Goal: Task Accomplishment & Management: Use online tool/utility

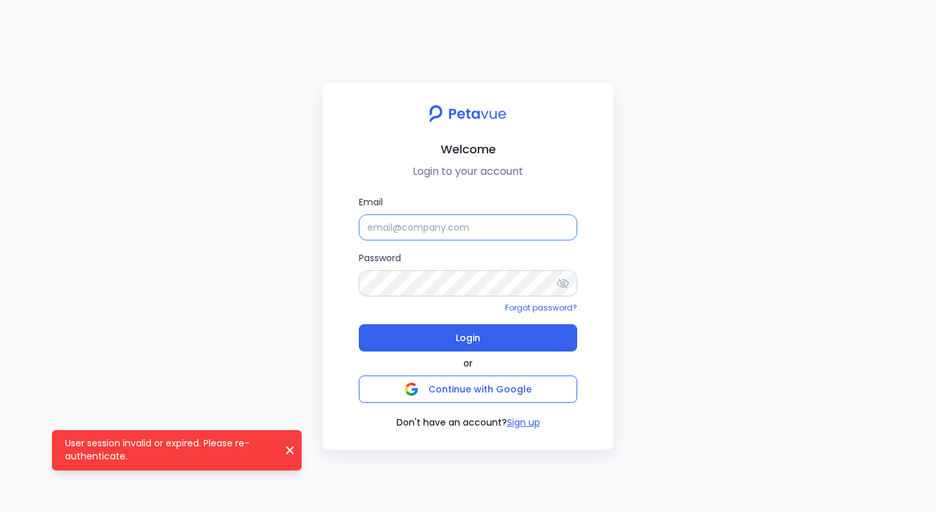
click at [376, 225] on input "Email" at bounding box center [468, 228] width 218 height 26
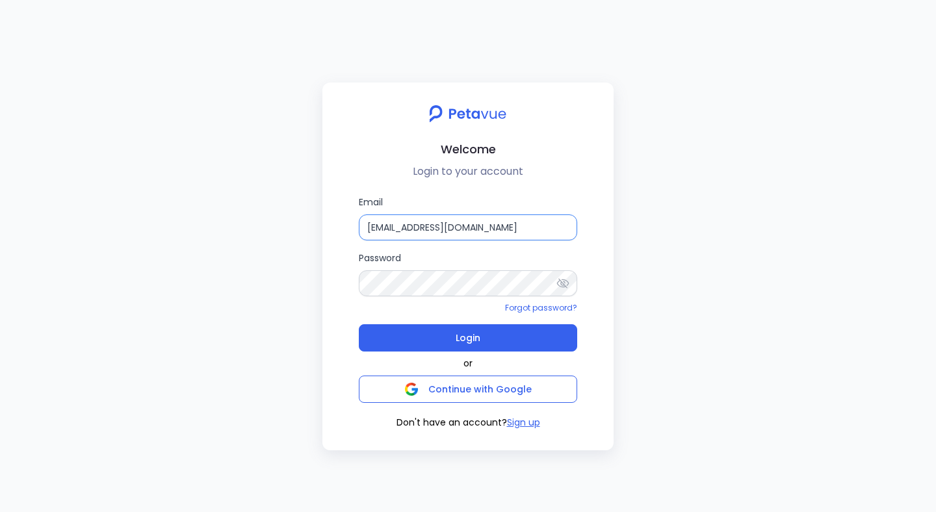
click at [359, 324] on button "Login" at bounding box center [468, 337] width 218 height 27
click at [417, 232] on input "[EMAIL_ADDRESS][DOMAIN_NAME]" at bounding box center [468, 228] width 218 height 26
paste input "support_eval_ts"
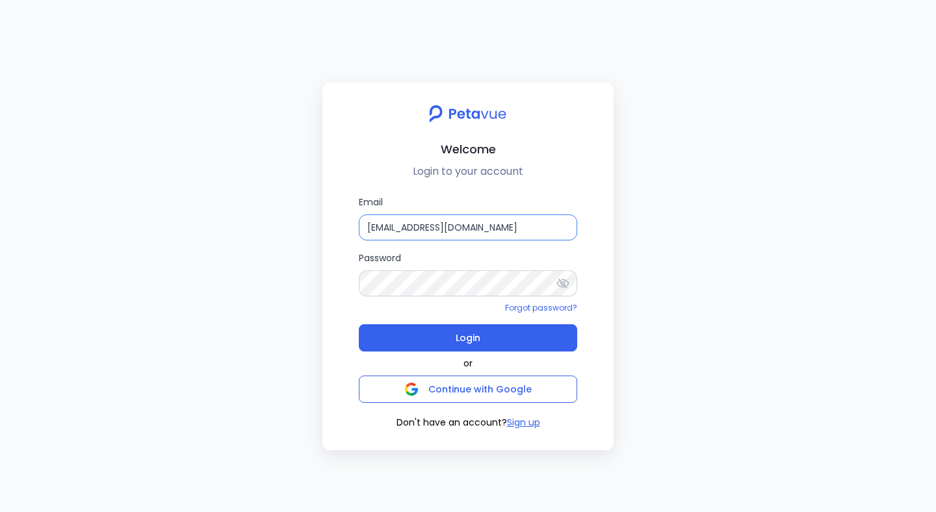
type input "[EMAIL_ADDRESS][DOMAIN_NAME]"
click at [359, 324] on button "Login" at bounding box center [468, 337] width 218 height 27
